Goal: Task Accomplishment & Management: Manage account settings

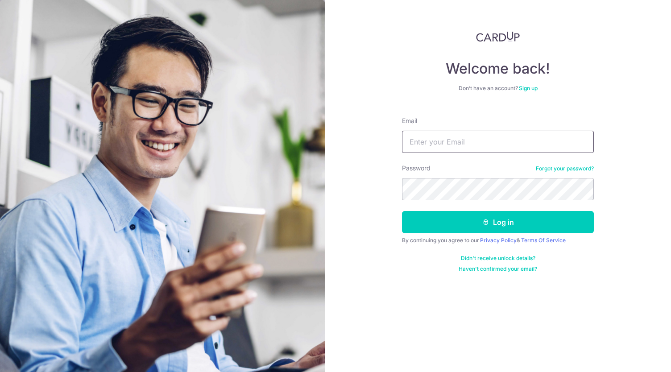
drag, startPoint x: 0, startPoint y: 0, endPoint x: 428, endPoint y: 139, distance: 450.2
click at [428, 139] on input "Email" at bounding box center [498, 142] width 192 height 22
type input "[EMAIL_ADDRESS][DOMAIN_NAME]"
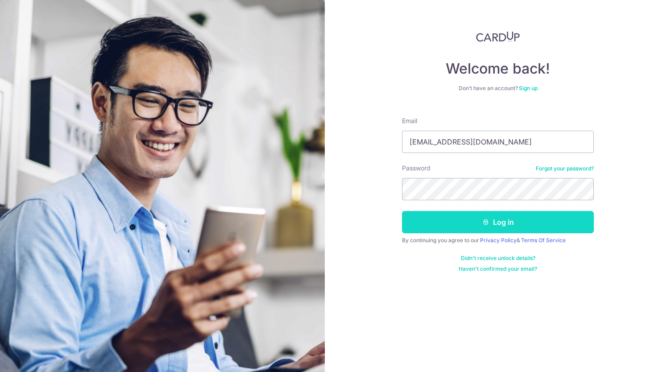
click at [464, 225] on button "Log in" at bounding box center [498, 222] width 192 height 22
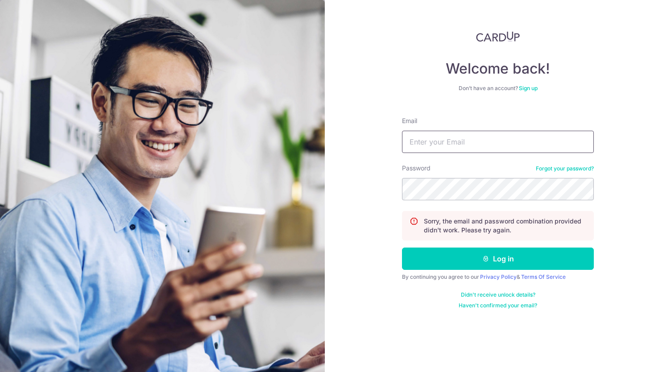
click at [477, 148] on input "Email" at bounding box center [498, 142] width 192 height 22
type input "[EMAIL_ADDRESS][DOMAIN_NAME]"
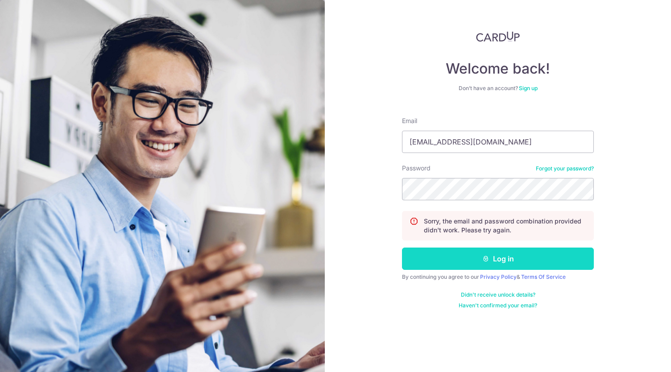
click at [502, 257] on button "Log in" at bounding box center [498, 259] width 192 height 22
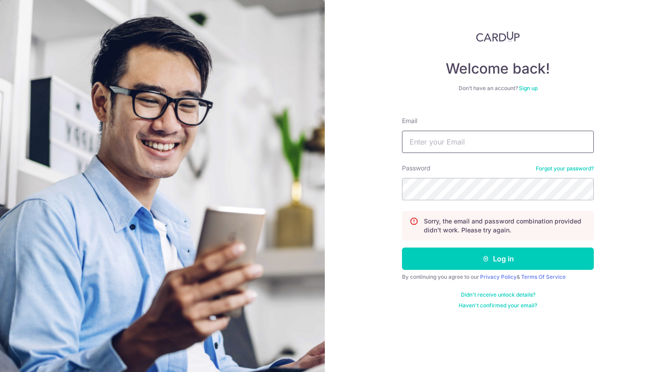
click at [454, 140] on input "Email" at bounding box center [498, 142] width 192 height 22
click at [564, 169] on link "Forgot your password?" at bounding box center [565, 168] width 58 height 7
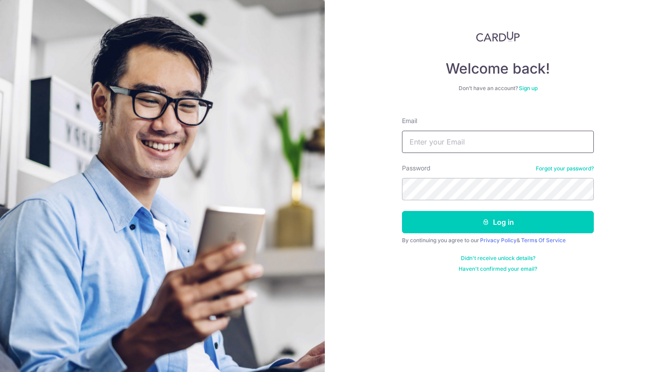
click at [430, 149] on input "Email" at bounding box center [498, 142] width 192 height 22
type input "[EMAIL_ADDRESS][DOMAIN_NAME]"
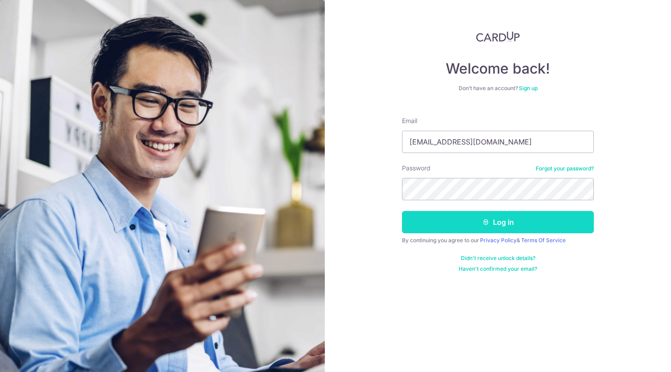
click at [472, 222] on button "Log in" at bounding box center [498, 222] width 192 height 22
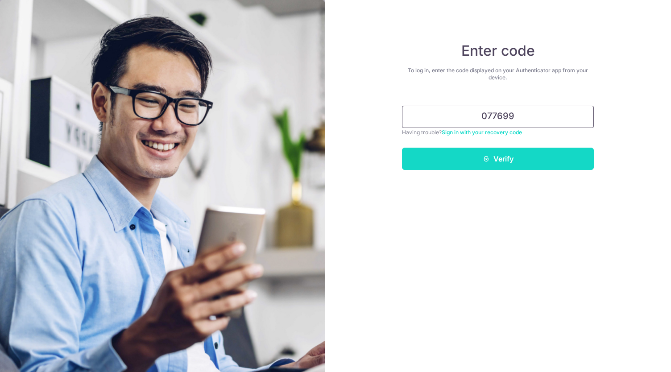
type input "077699"
click at [512, 160] on button "Verify" at bounding box center [498, 159] width 192 height 22
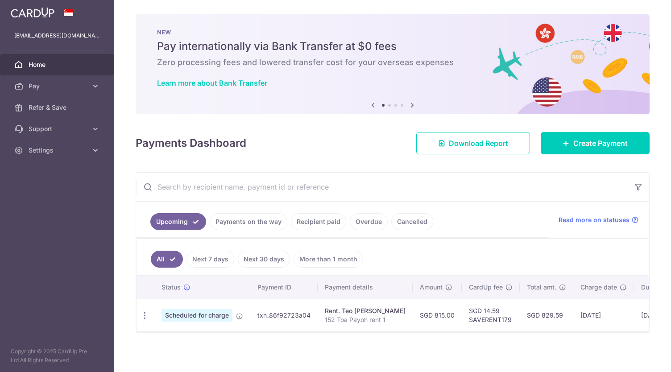
click at [262, 255] on link "Next 30 days" at bounding box center [264, 259] width 52 height 17
click at [319, 222] on link "Recipient paid" at bounding box center [318, 221] width 55 height 17
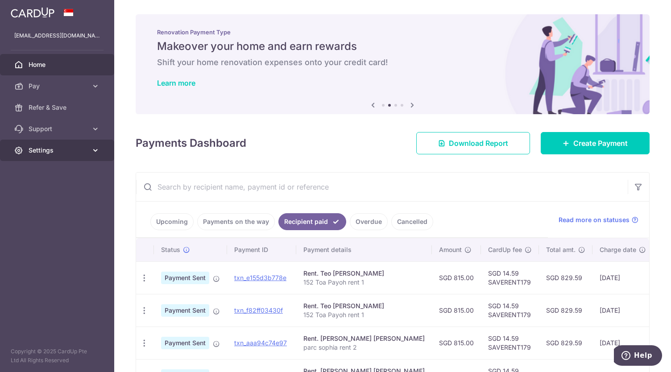
click at [80, 148] on span "Settings" at bounding box center [58, 150] width 59 height 9
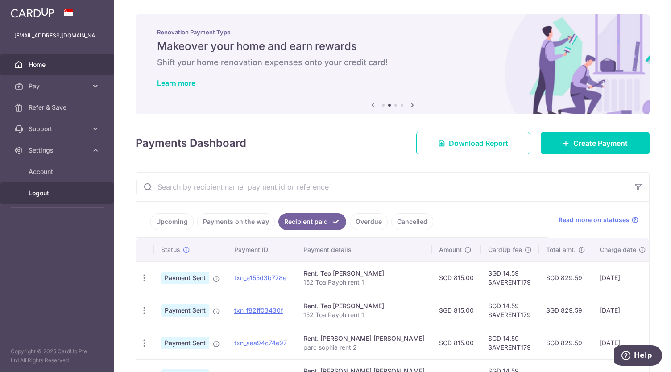
click at [71, 191] on span "Logout" at bounding box center [58, 193] width 59 height 9
